Goal: Transaction & Acquisition: Purchase product/service

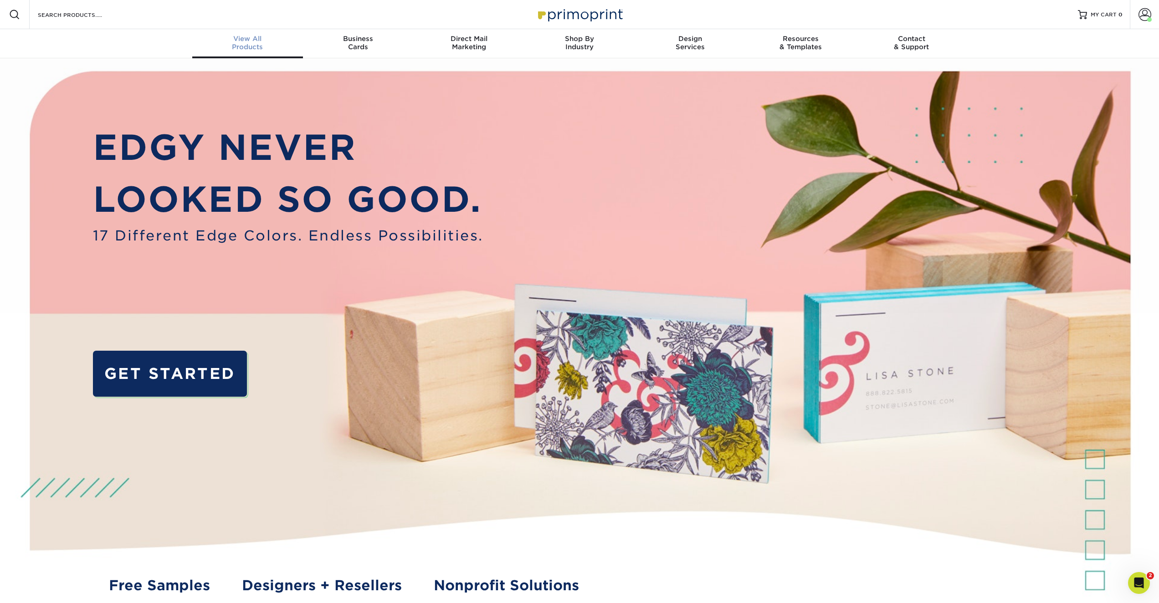
click at [249, 41] on span "View All" at bounding box center [247, 39] width 111 height 8
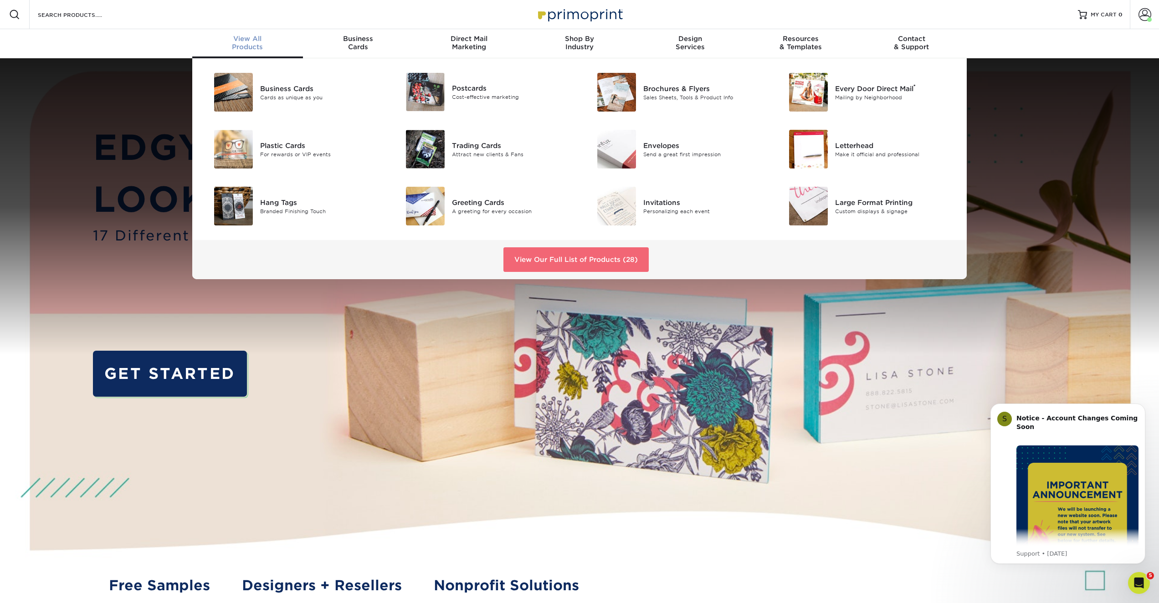
click at [568, 258] on link "View Our Full List of Products (28)" at bounding box center [576, 259] width 145 height 25
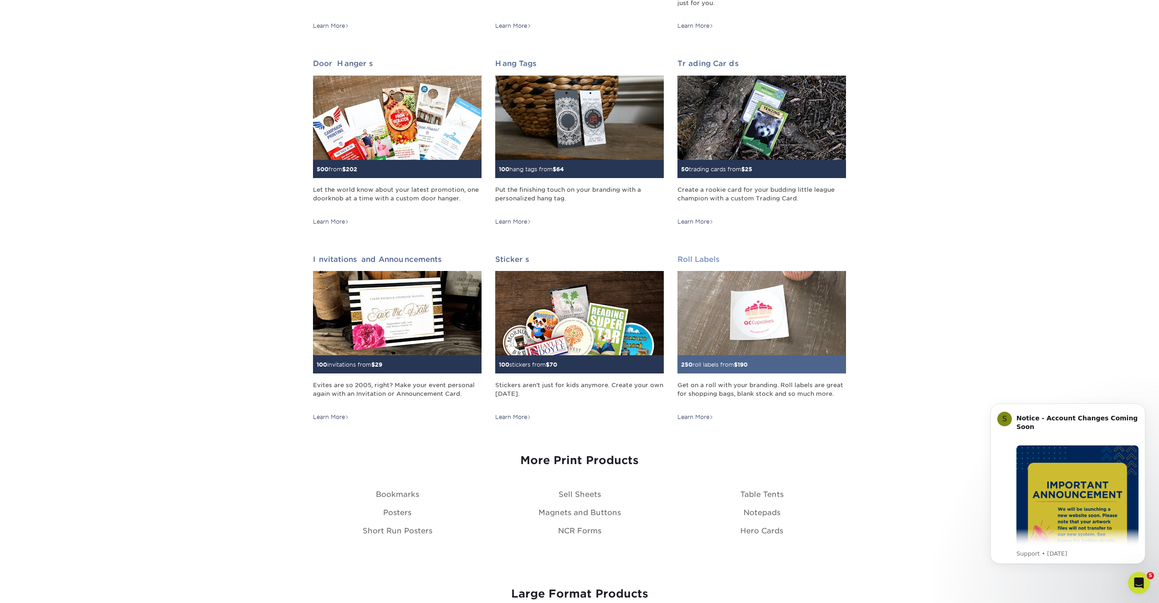
scroll to position [693, 0]
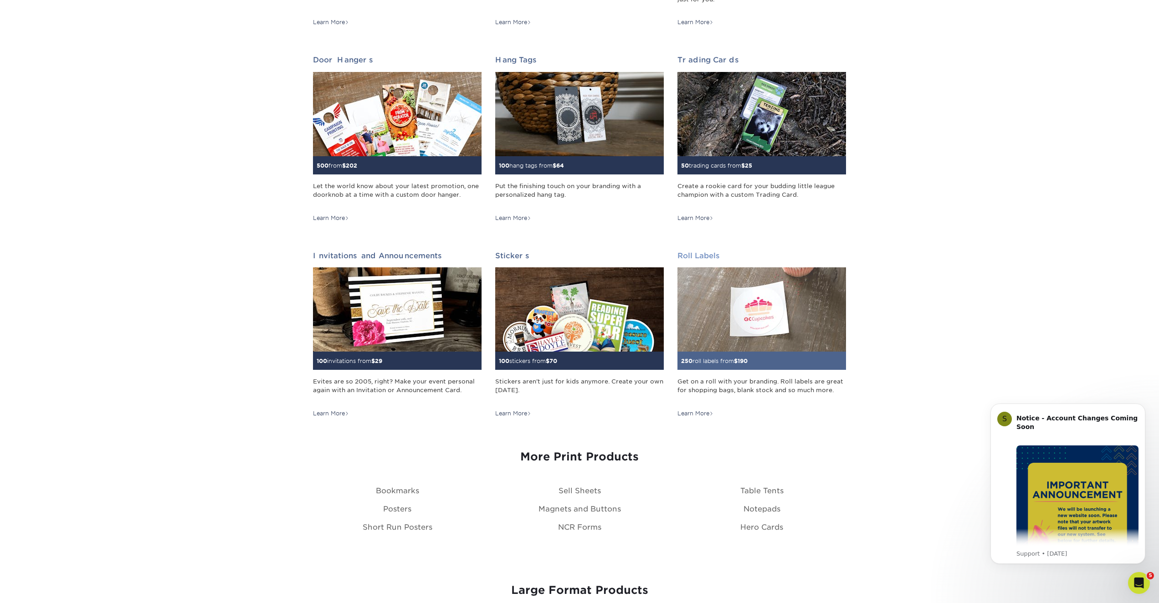
click at [754, 314] on img at bounding box center [762, 310] width 169 height 84
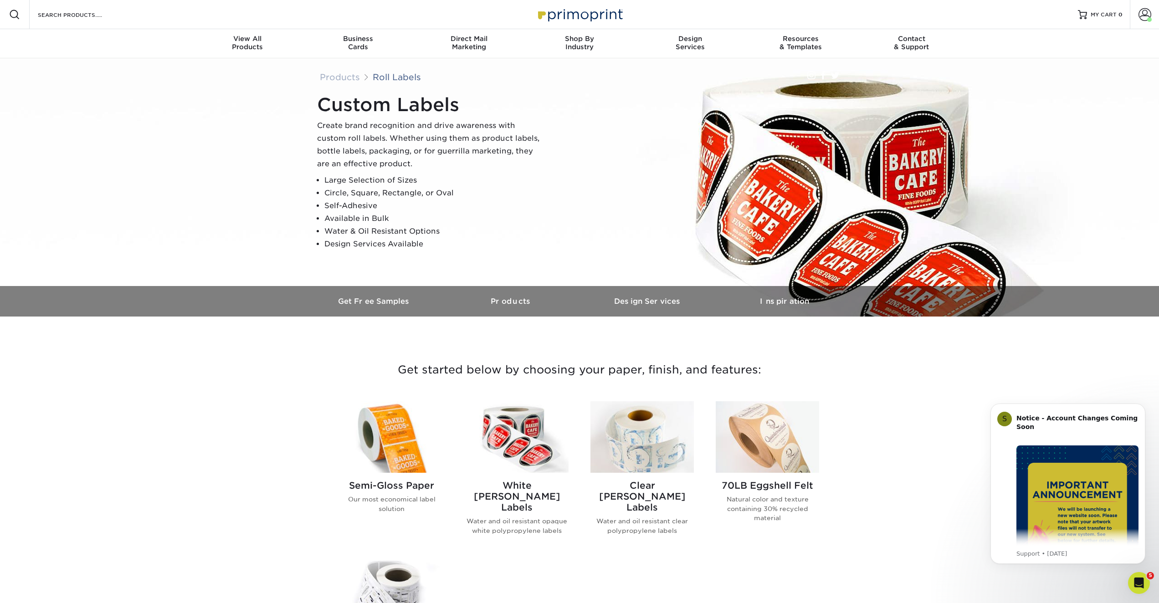
click at [396, 501] on p "Our most economical label solution" at bounding box center [391, 504] width 103 height 19
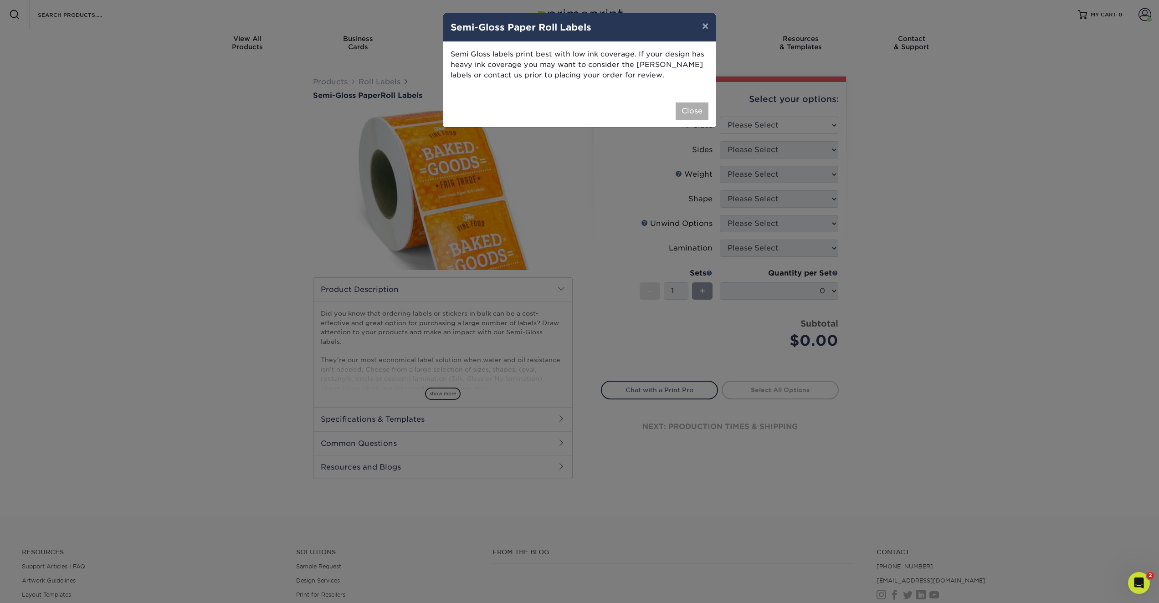
click at [693, 107] on button "Close" at bounding box center [692, 111] width 33 height 17
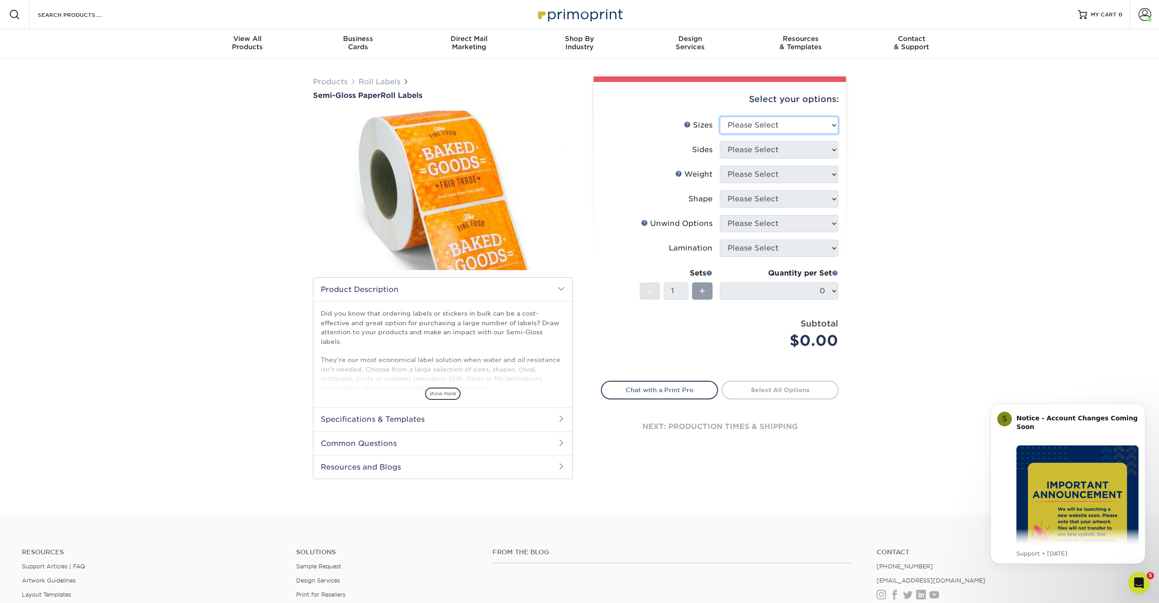
select select "4.00x4.00"
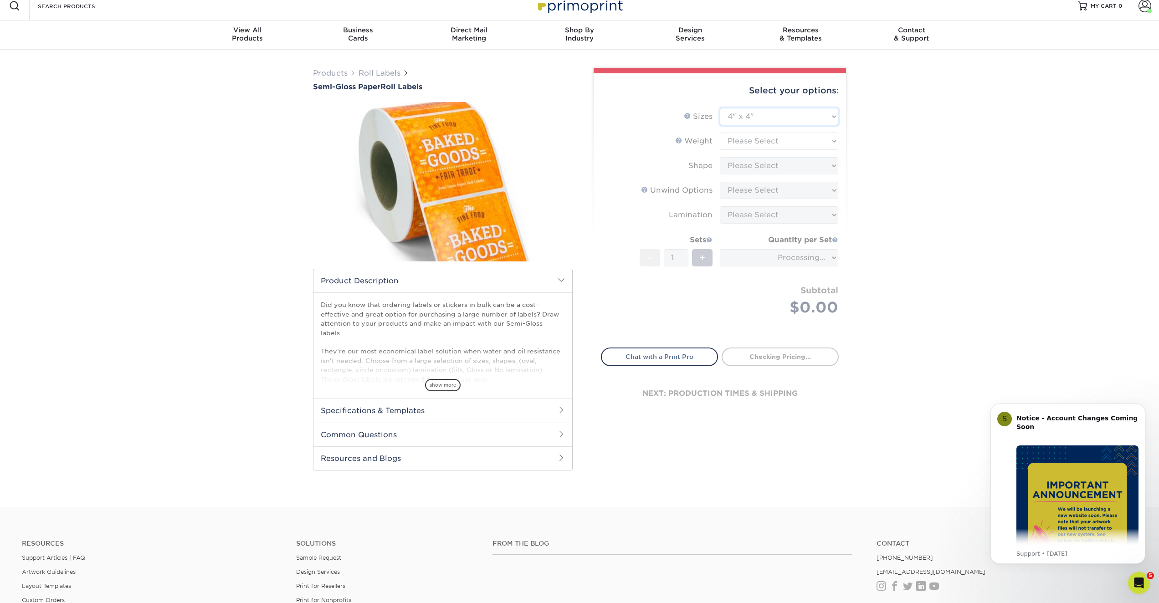
scroll to position [9, 0]
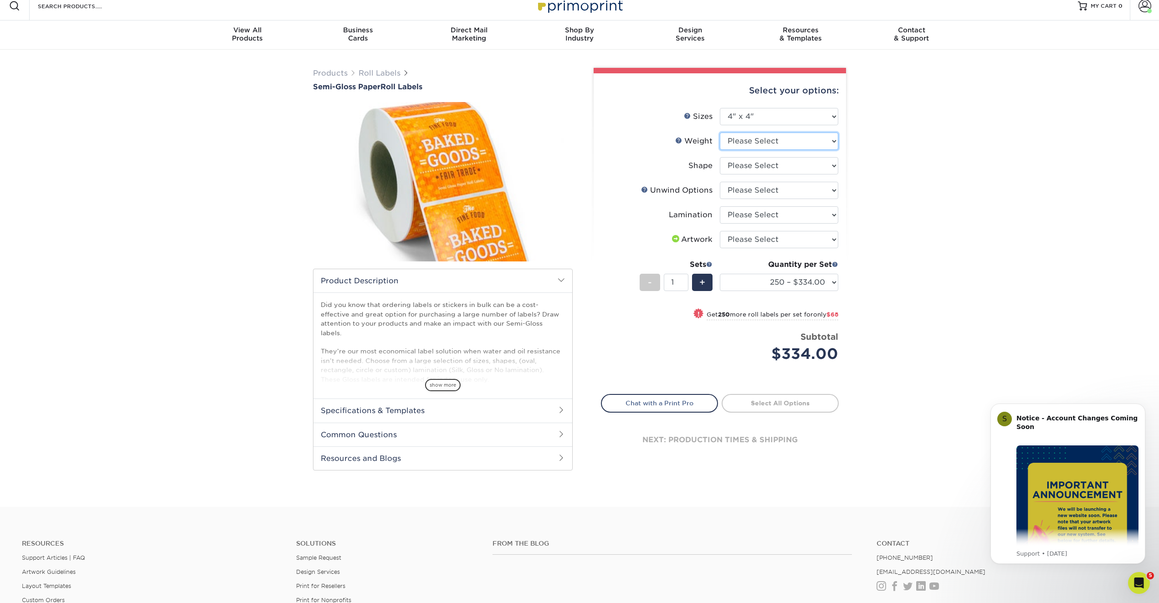
select select "SG"
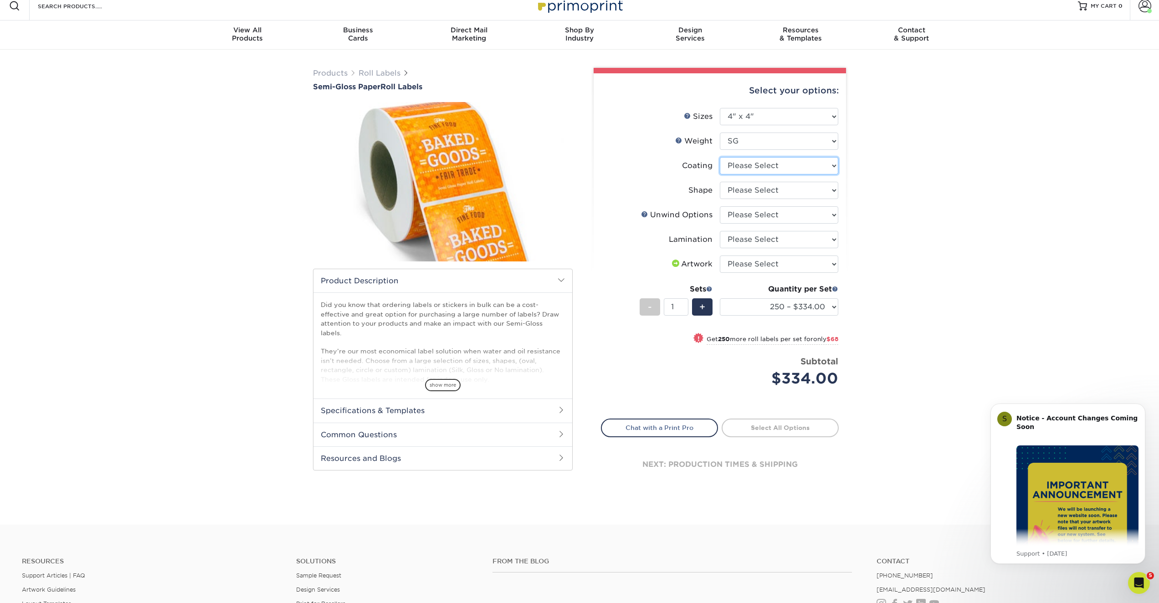
select select "3e7618de-abca-4bda-9f97-8b9129e913d8"
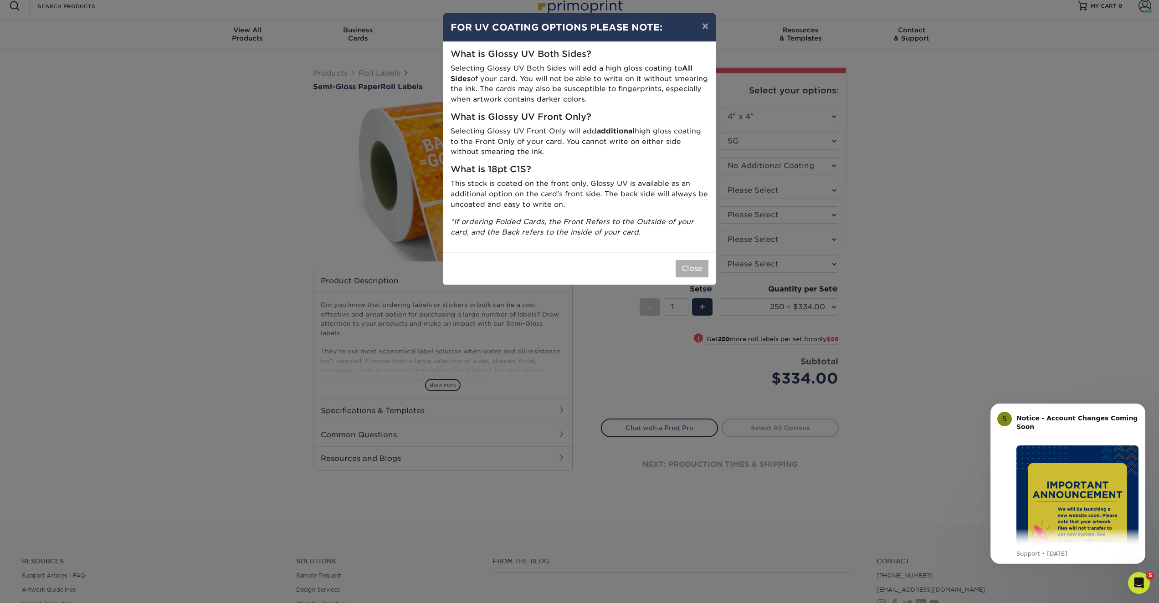
click at [691, 260] on button "Close" at bounding box center [692, 268] width 33 height 17
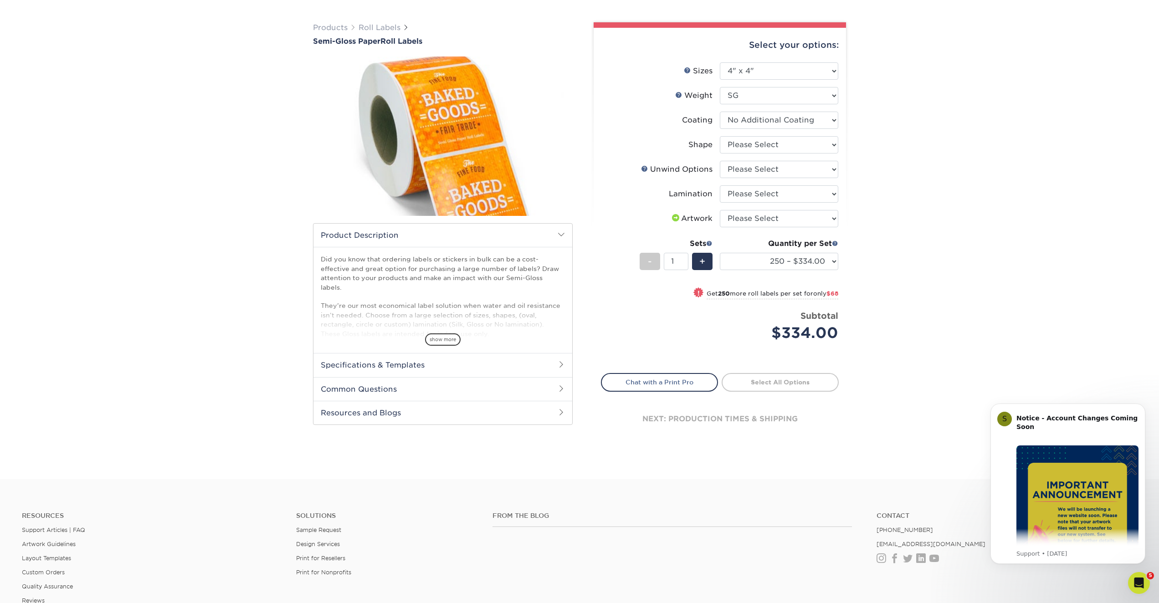
scroll to position [56, 0]
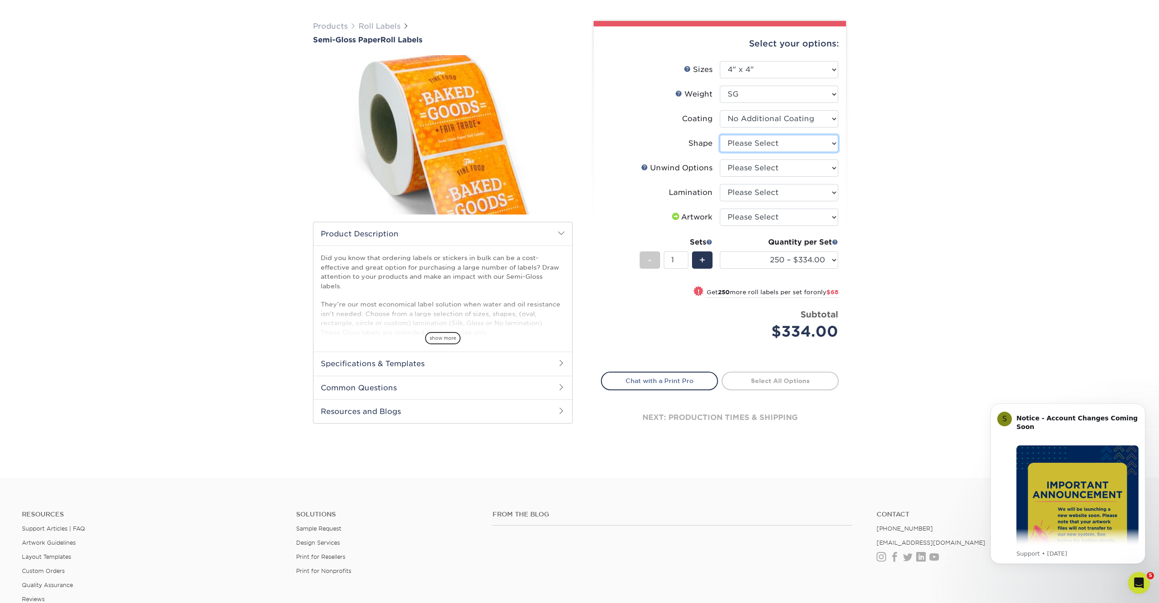
select select "45da2917-4b7b-46f1-becf-14d45dfff804"
select select "d16c2772-aac7-41d6-a124-047cd7375882"
select select "e48b15b8-c421-4062-ae8c-205dfb2ea150"
select select "upload"
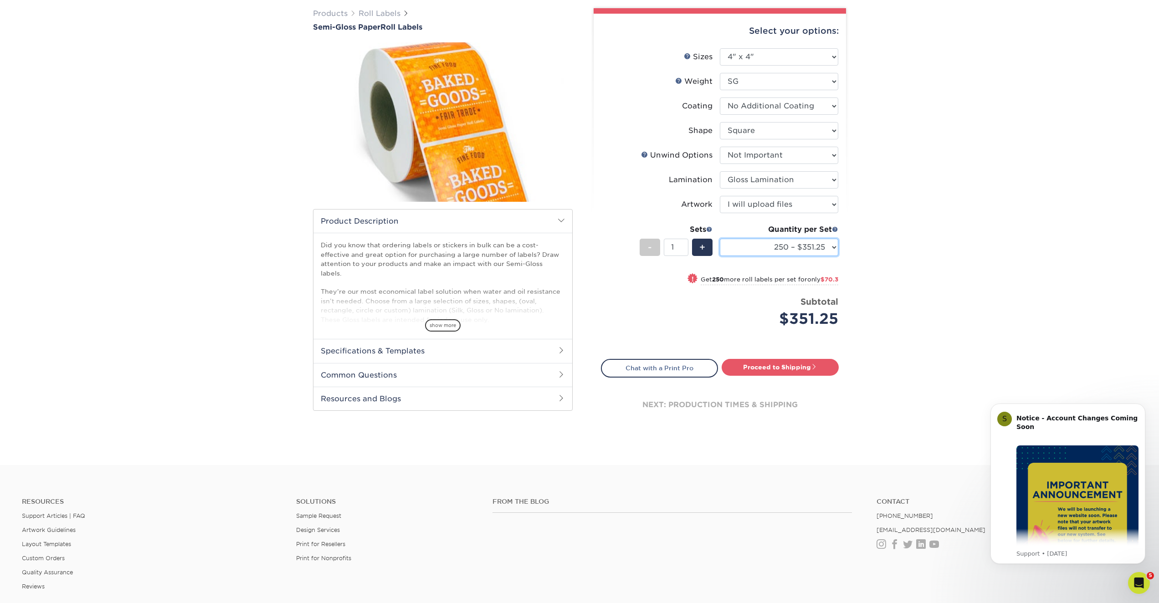
scroll to position [68, 0]
select select "25000 – $3246.15"
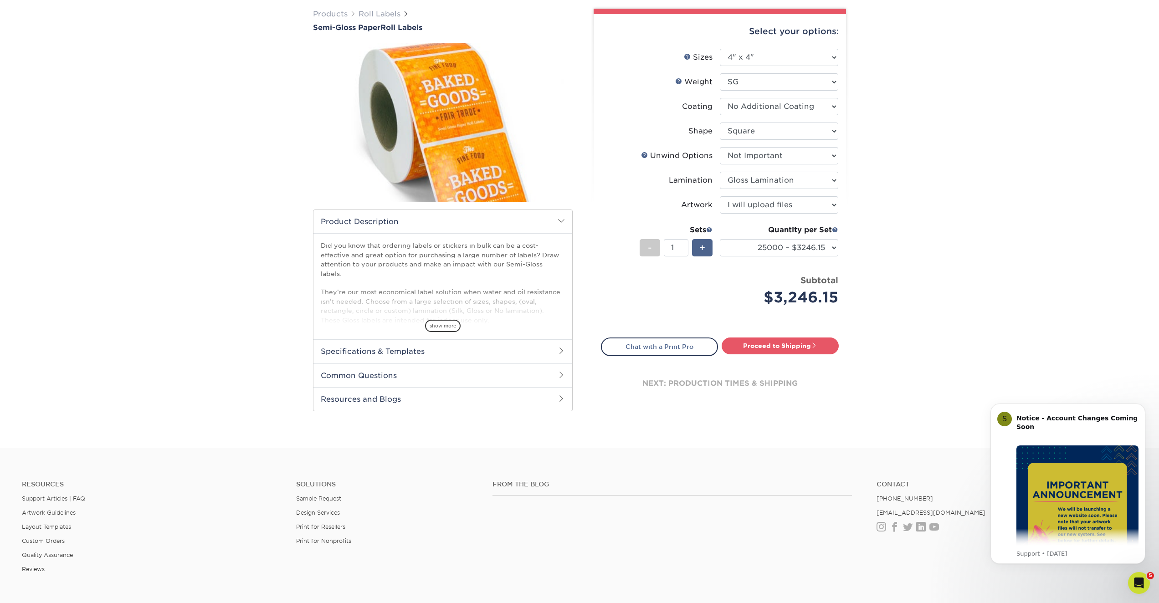
click at [702, 248] on span "+" at bounding box center [703, 248] width 6 height 14
type input "5"
